Goal: Task Accomplishment & Management: Manage account settings

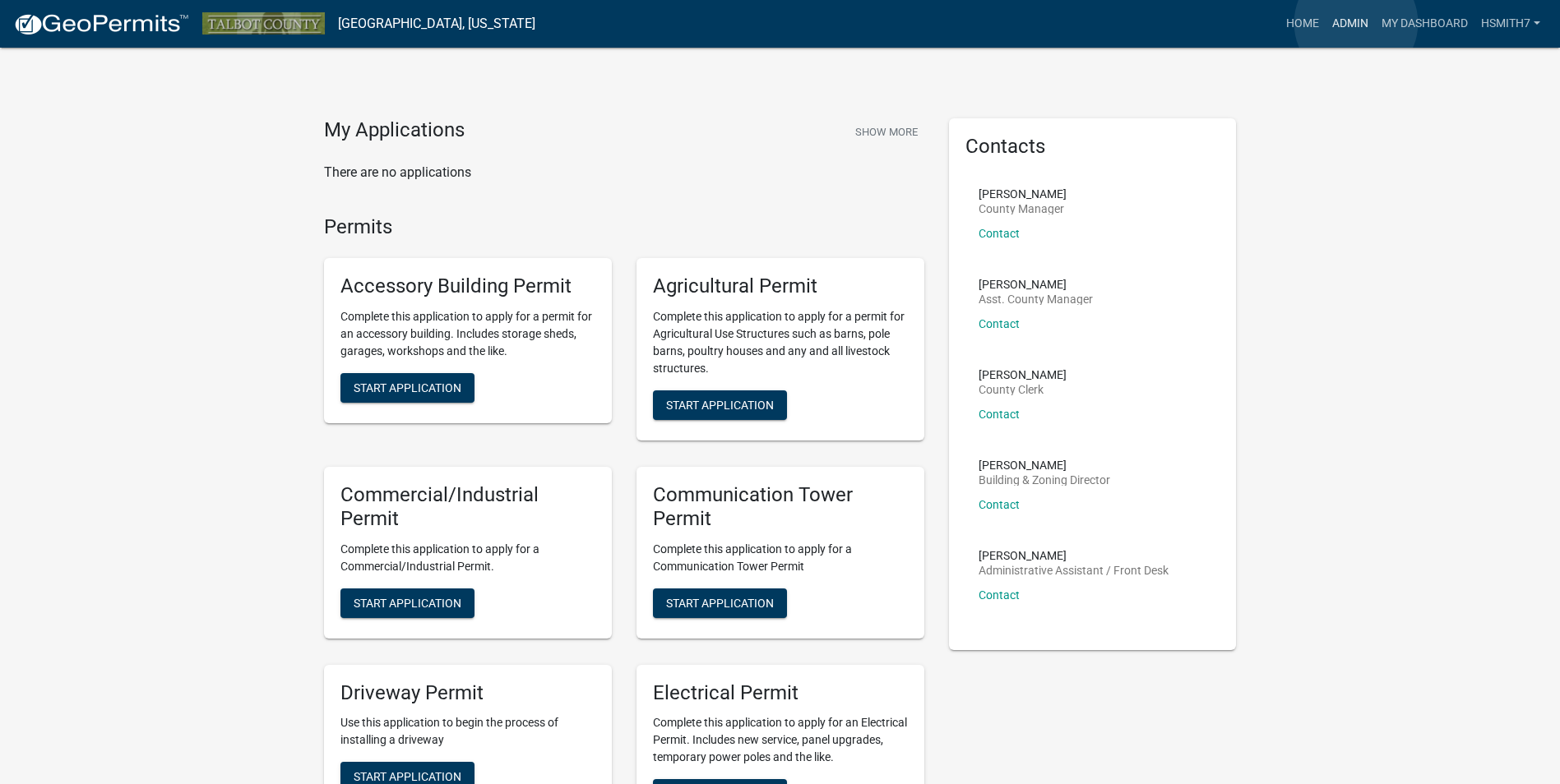
click at [1356, 23] on link "Admin" at bounding box center [1350, 24] width 49 height 32
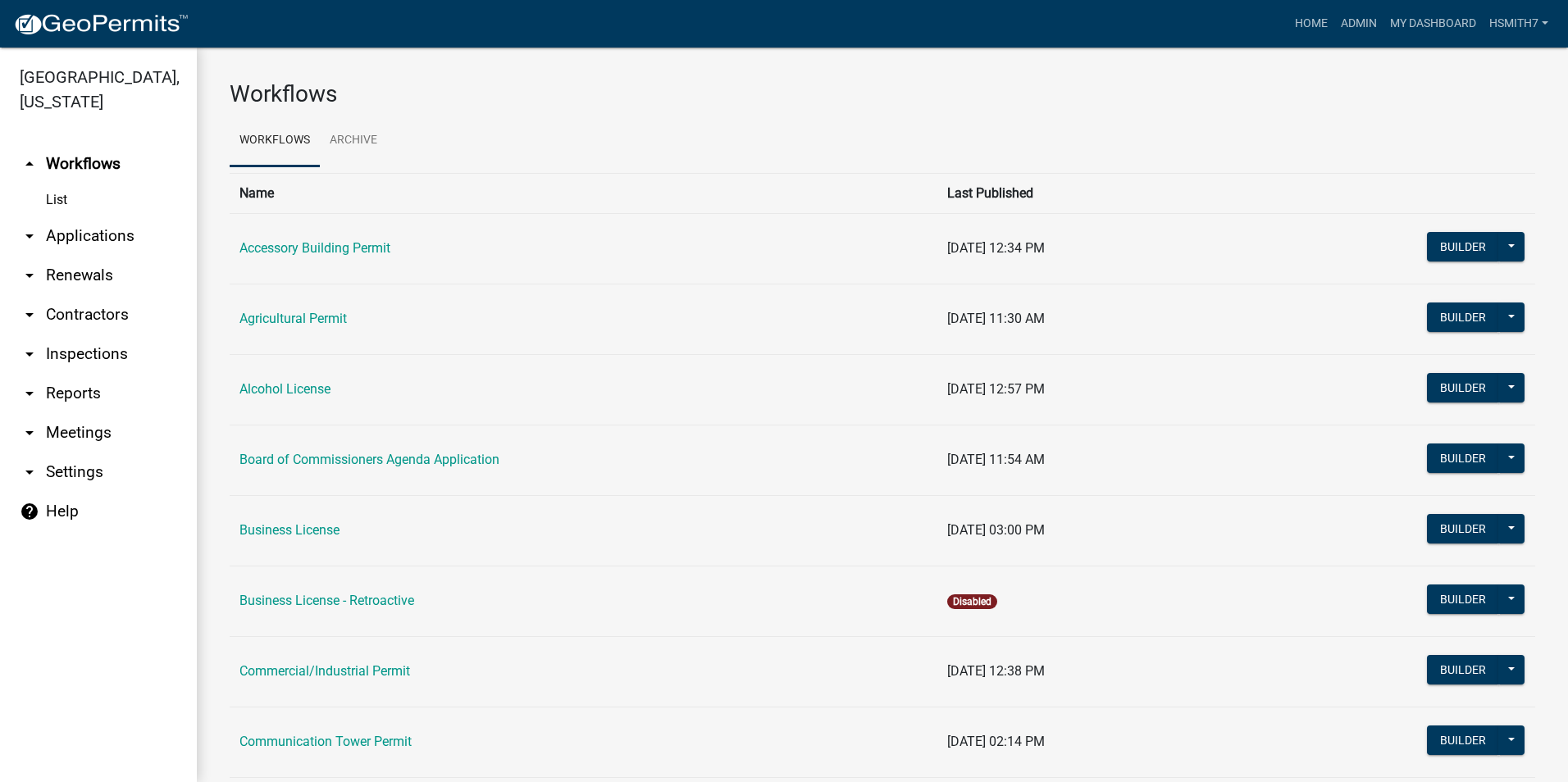
click at [76, 224] on link "arrow_drop_down Applications" at bounding box center [98, 236] width 197 height 39
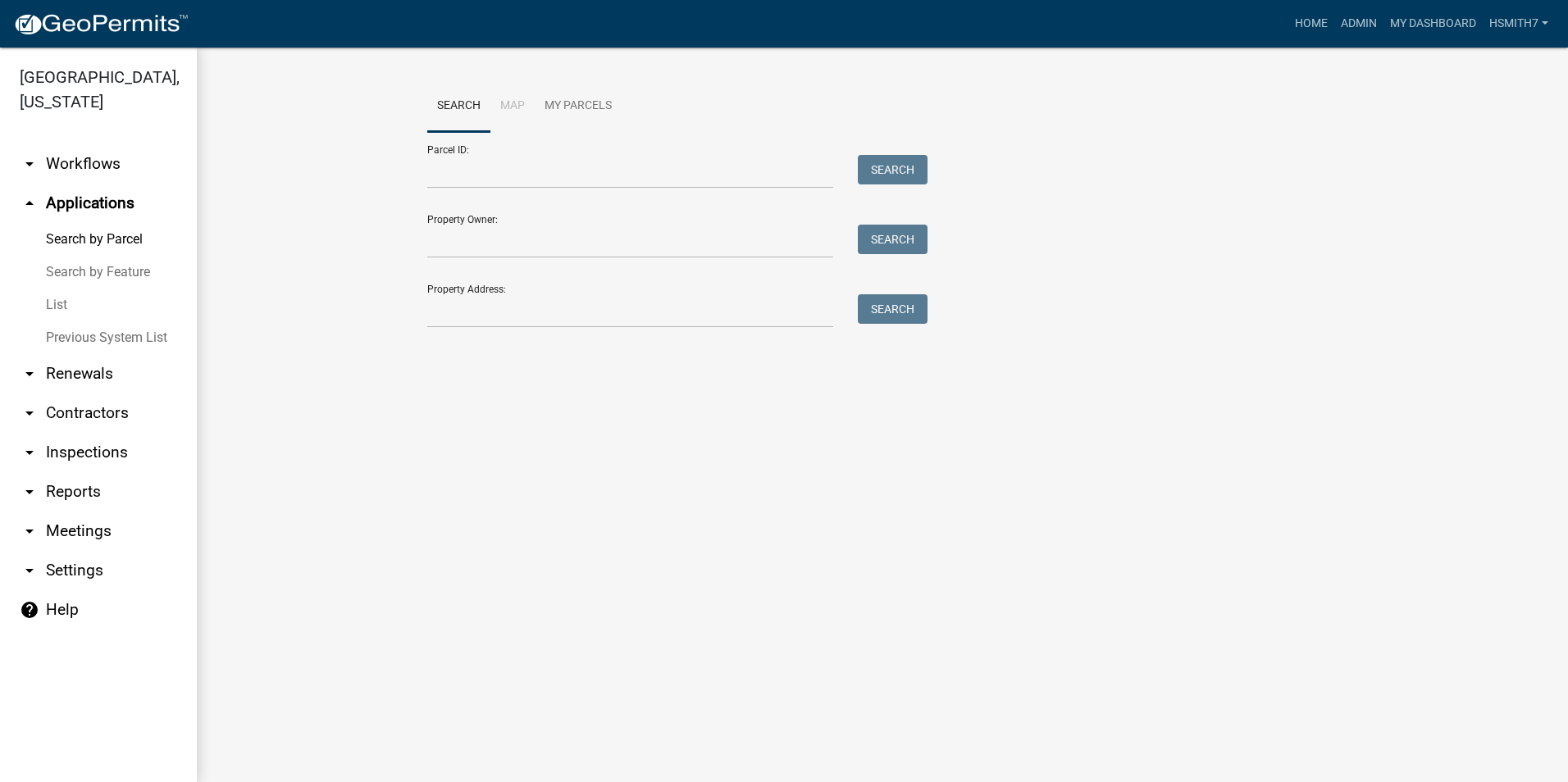
click at [44, 319] on link "List" at bounding box center [98, 304] width 197 height 32
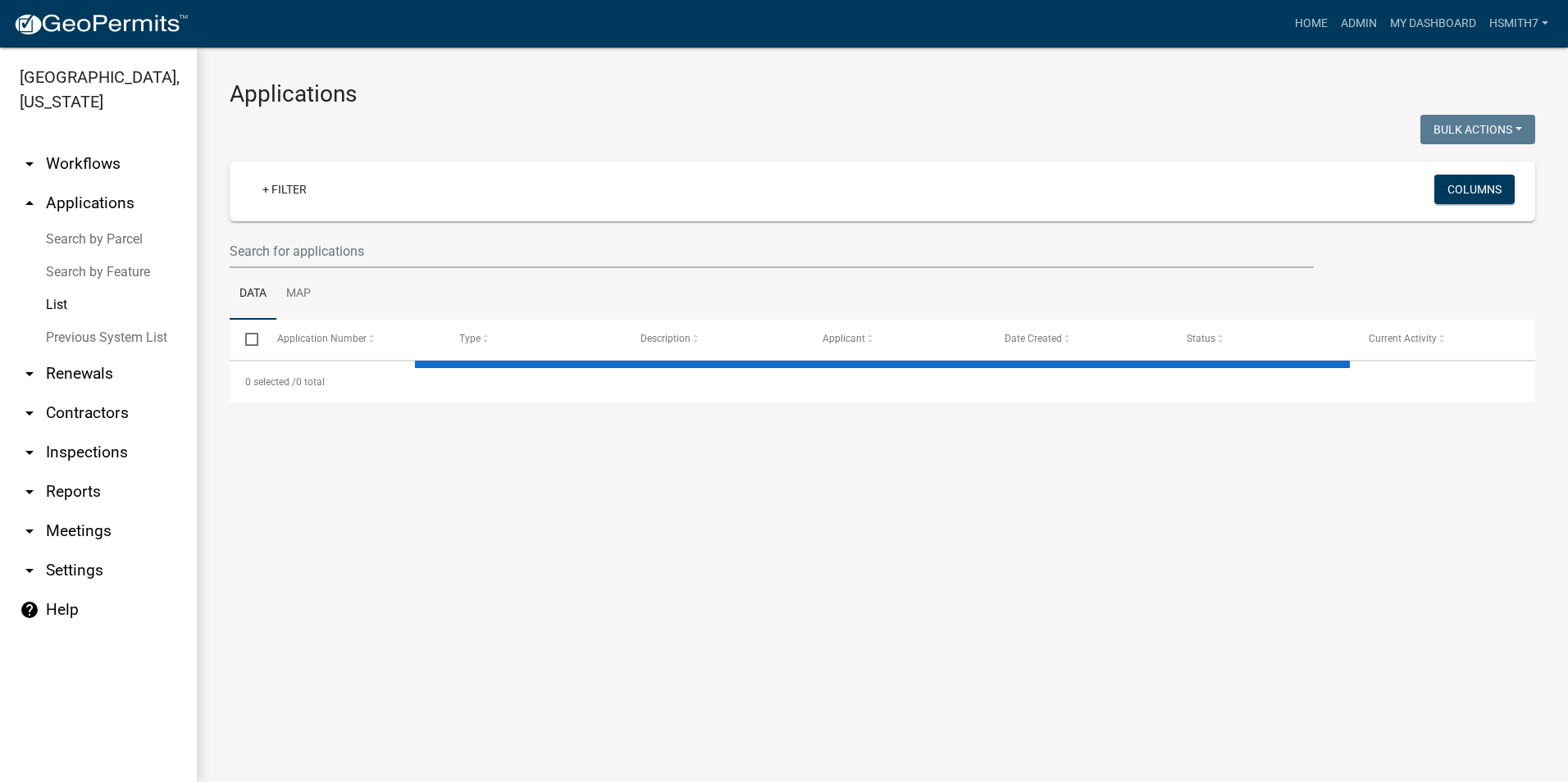
select select "3: 100"
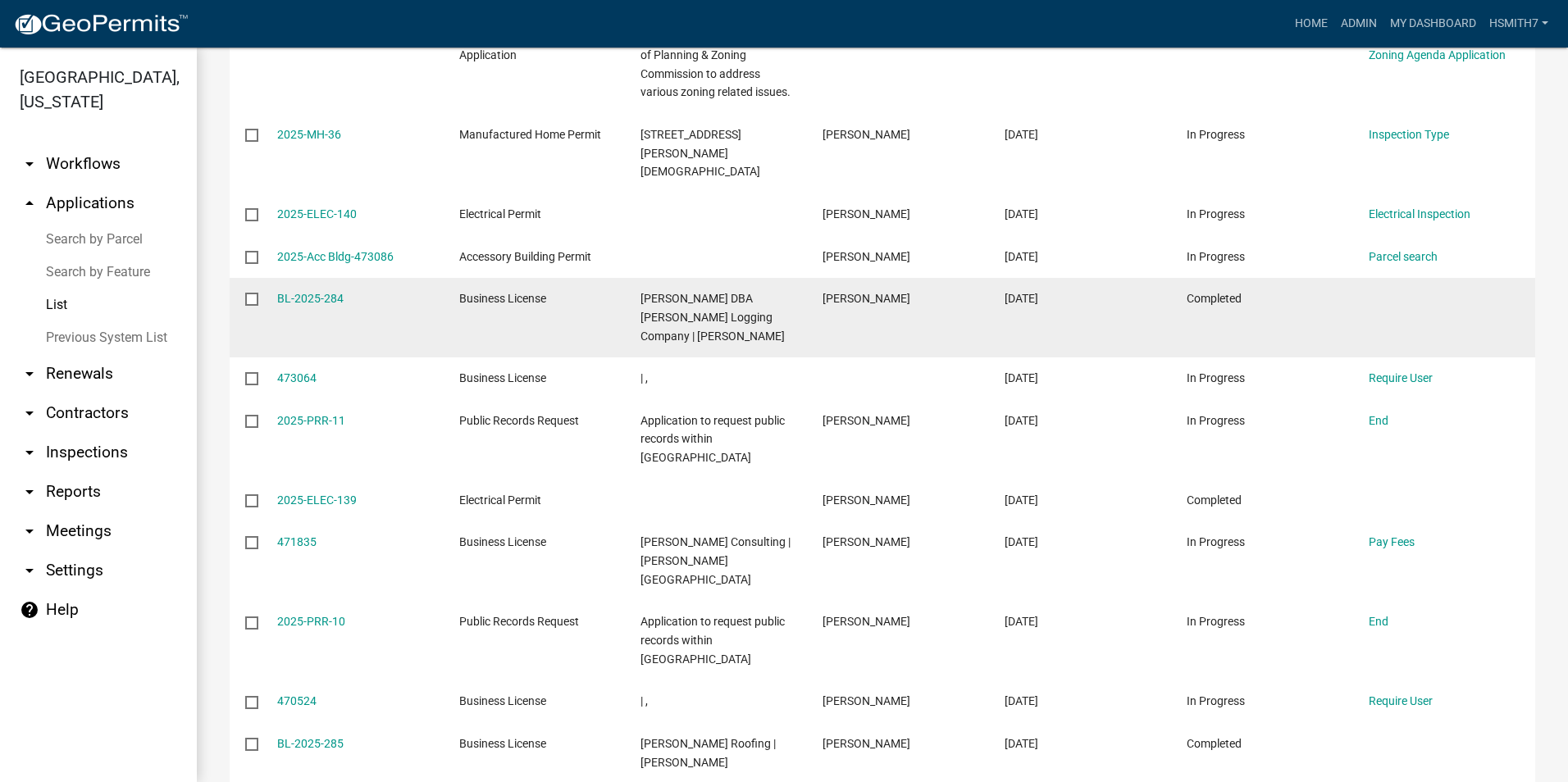
scroll to position [1066, 0]
